Goal: Task Accomplishment & Management: Complete application form

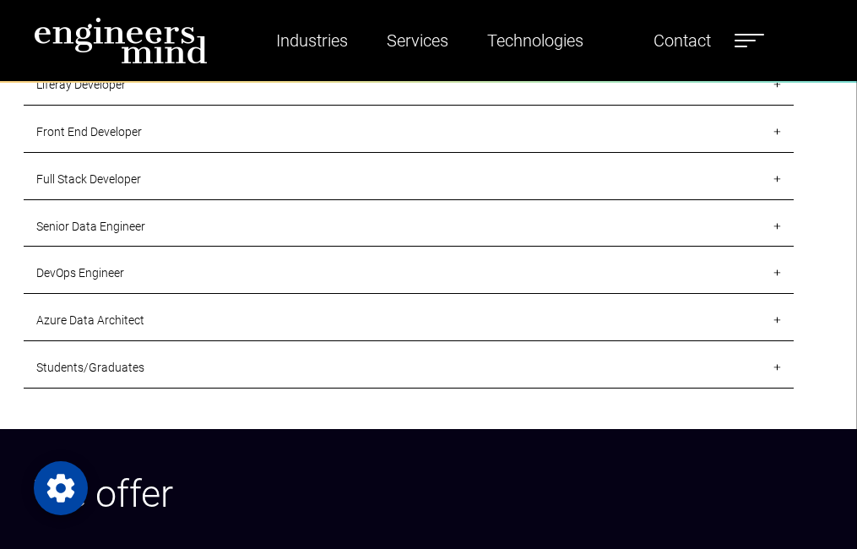
scroll to position [1609, 0]
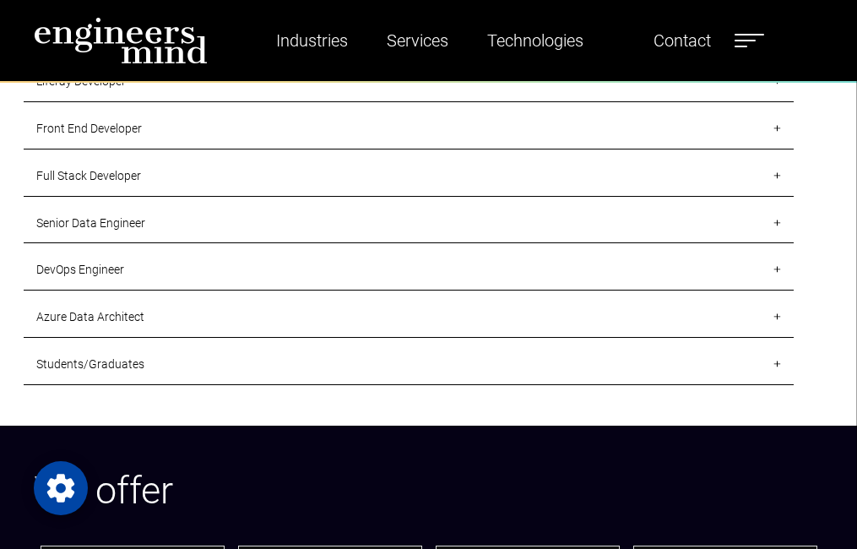
click at [85, 363] on link "Students/Graduates" at bounding box center [409, 364] width 770 height 41
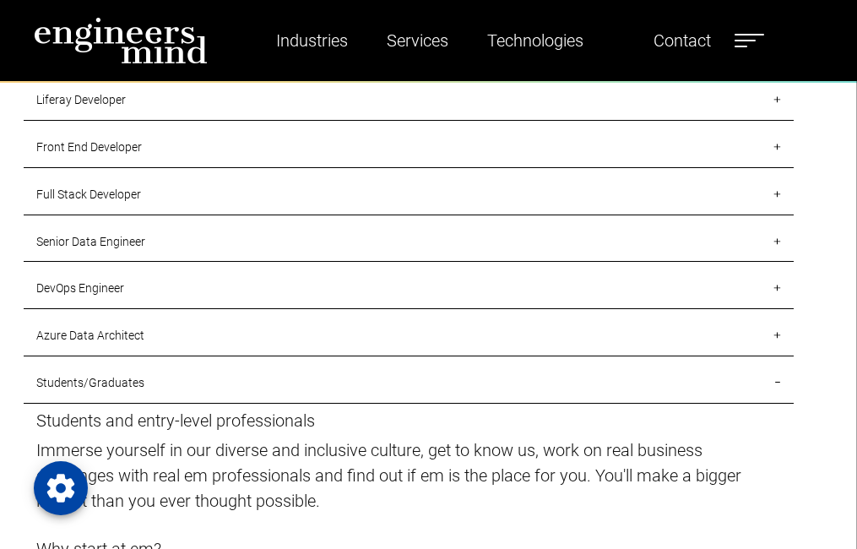
scroll to position [1578, 0]
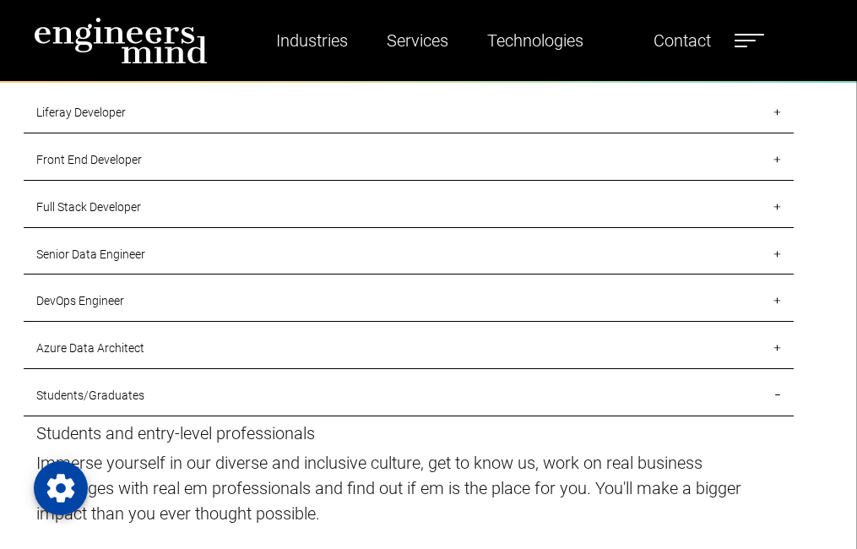
click at [98, 345] on link "Azure Data Architect" at bounding box center [409, 348] width 770 height 41
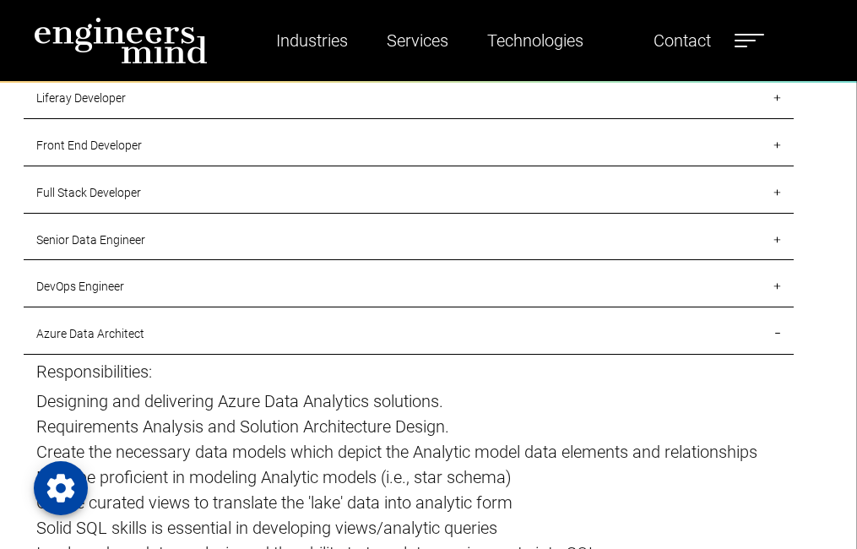
scroll to position [1567, 0]
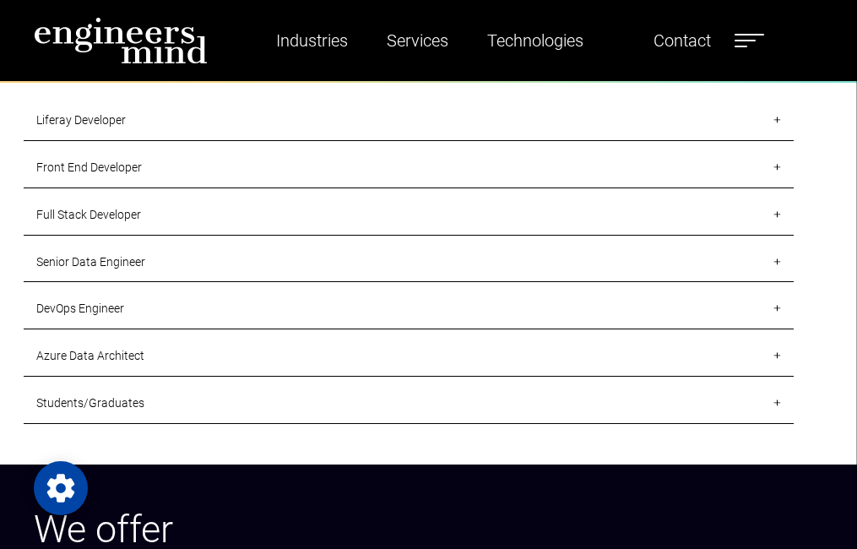
scroll to position [1572, 0]
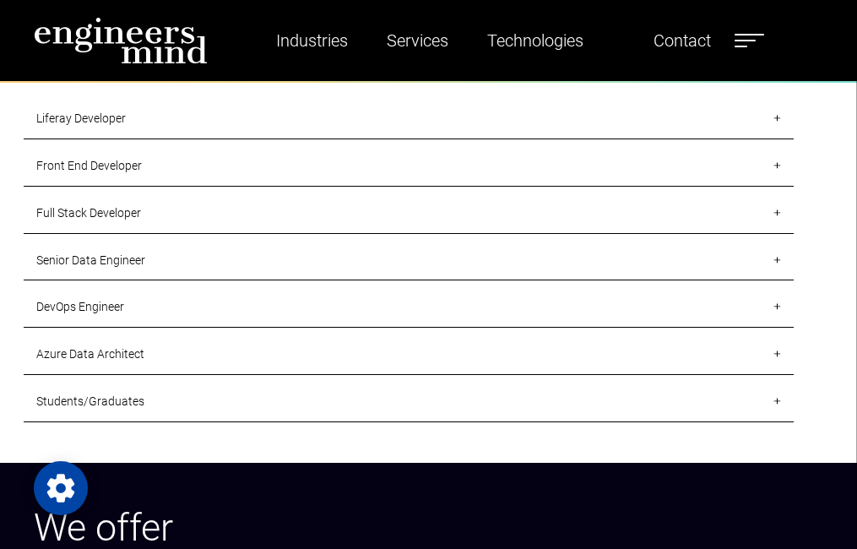
click at [79, 166] on link "Front End Developer" at bounding box center [409, 166] width 770 height 41
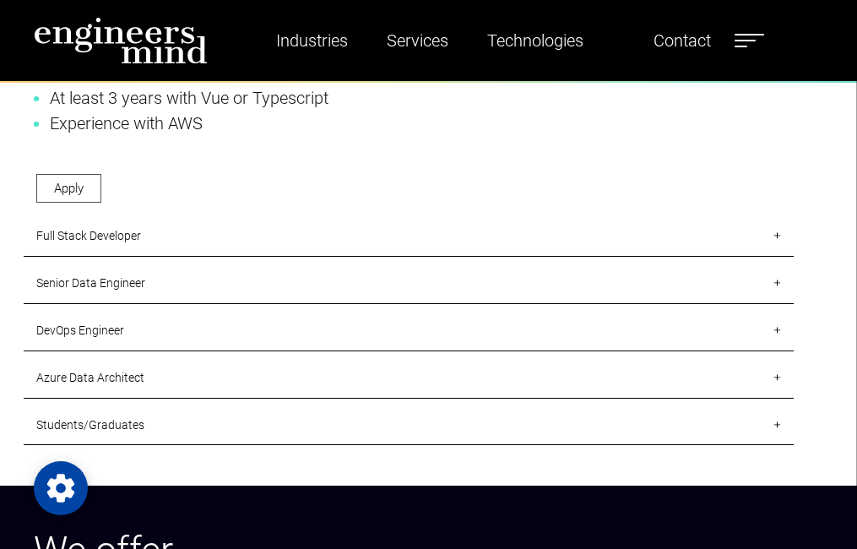
scroll to position [1888, 0]
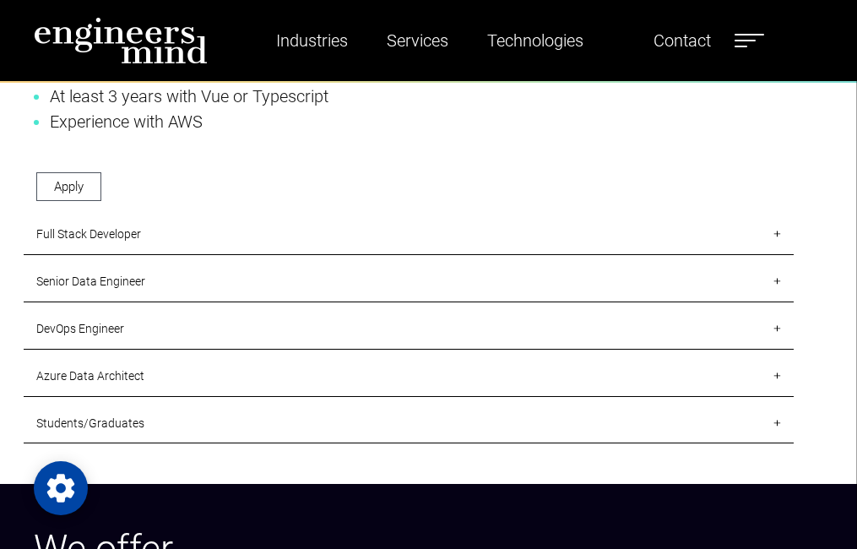
click at [130, 230] on link "Full Stack Developer" at bounding box center [409, 234] width 770 height 41
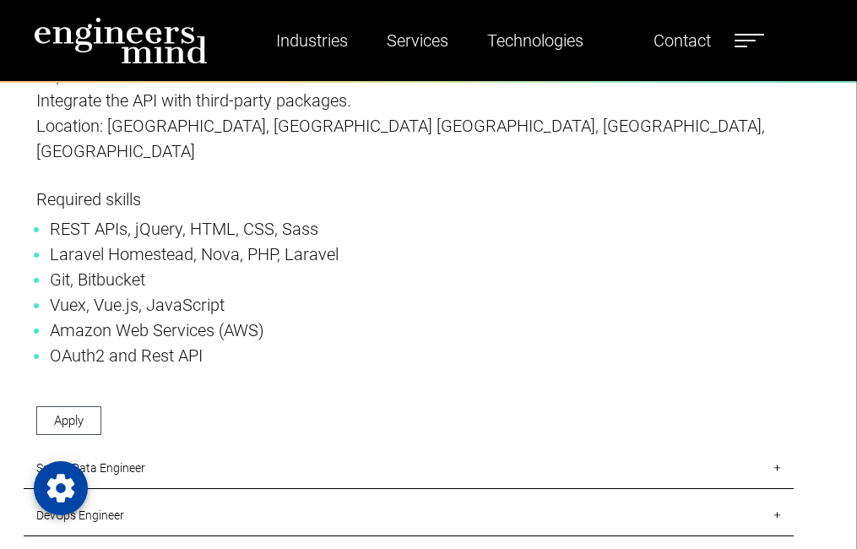
scroll to position [2156, 0]
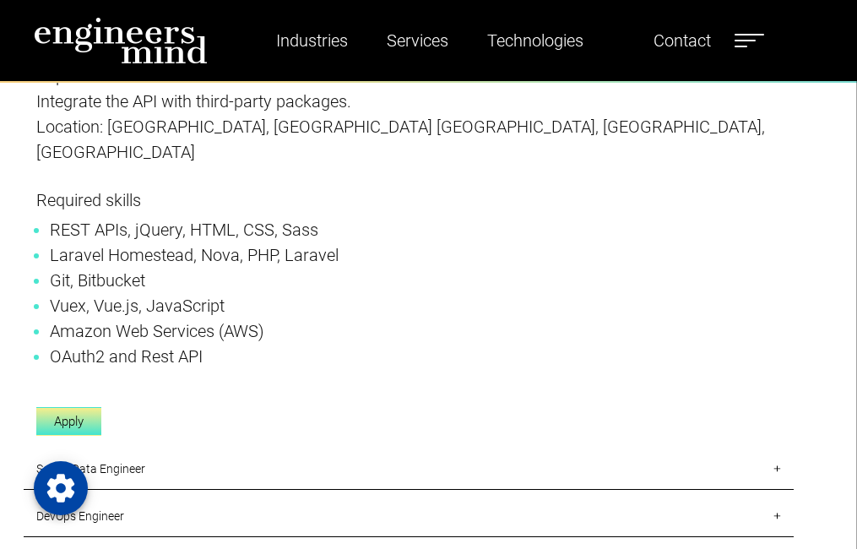
click at [74, 407] on link "Apply" at bounding box center [68, 422] width 65 height 30
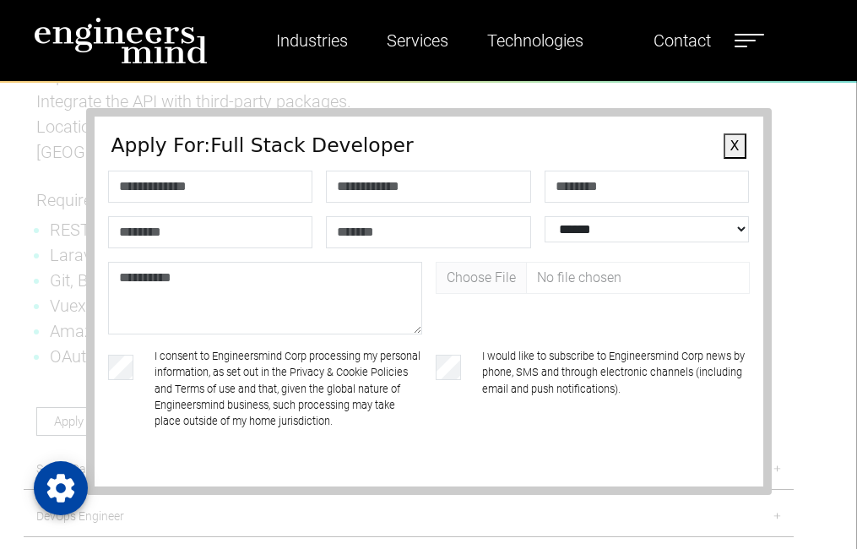
click at [46, 331] on div "**********" at bounding box center [428, 301] width 857 height 495
click at [740, 144] on button "X" at bounding box center [735, 145] width 23 height 25
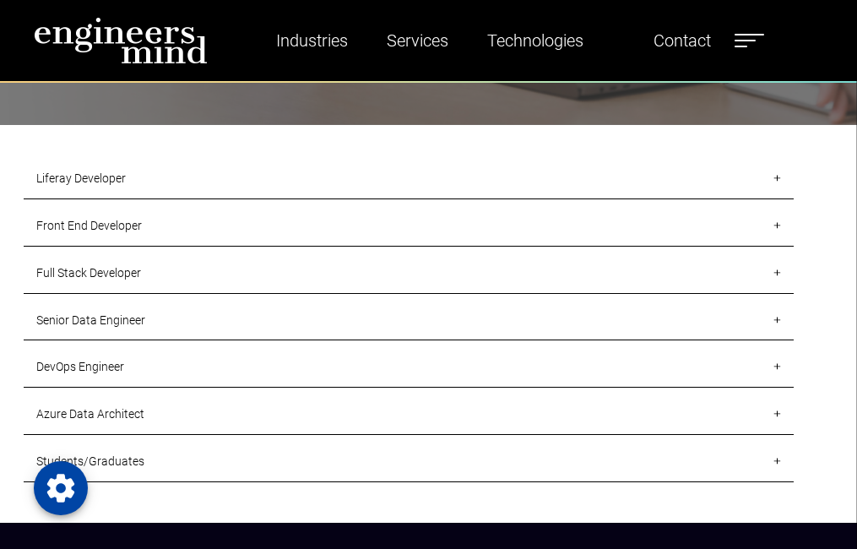
scroll to position [1514, 0]
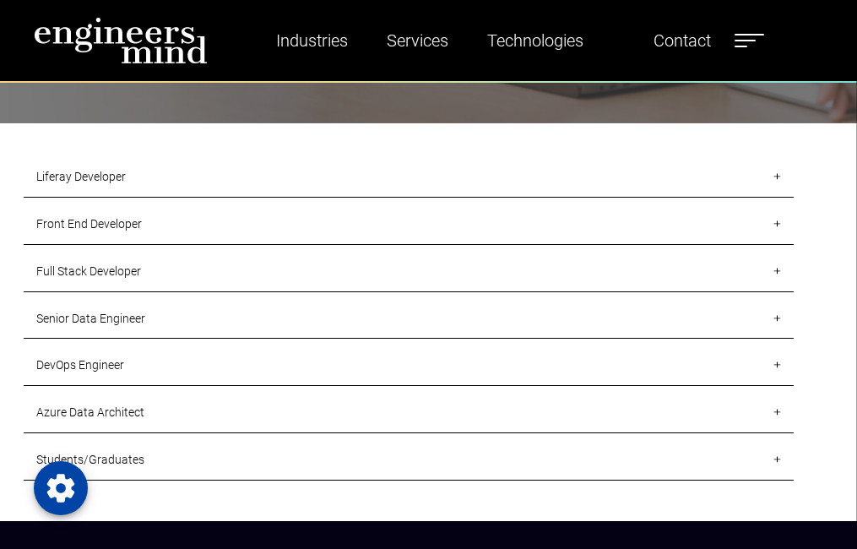
click at [105, 367] on link "DevOps Engineer" at bounding box center [409, 365] width 770 height 41
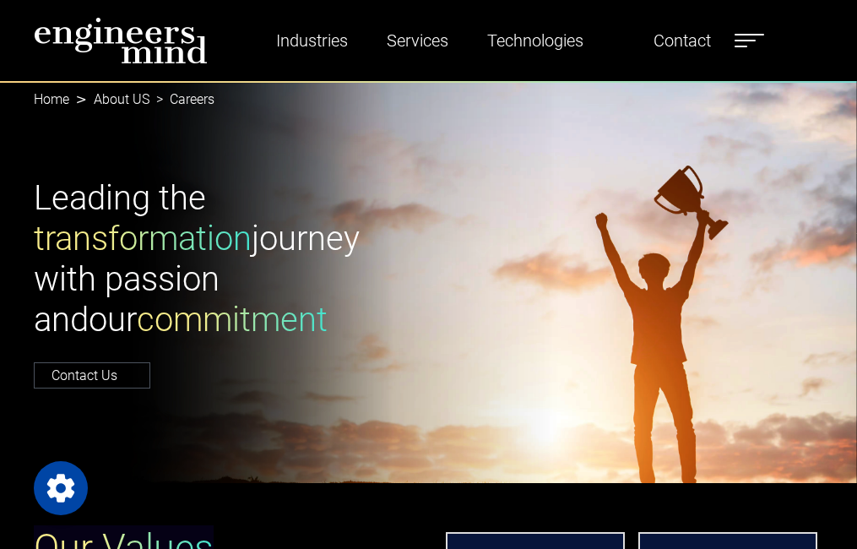
scroll to position [0, 0]
